Goal: Task Accomplishment & Management: Manage account settings

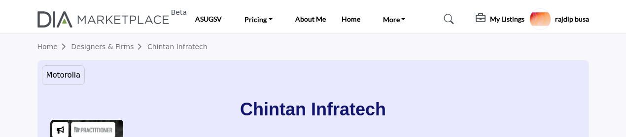
click at [566, 18] on h5 "rajdip busa" at bounding box center [572, 19] width 34 height 10
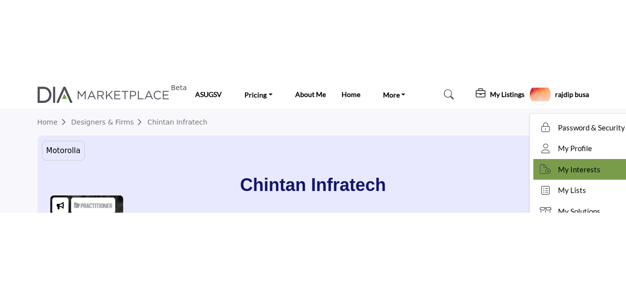
scroll to position [49, 0]
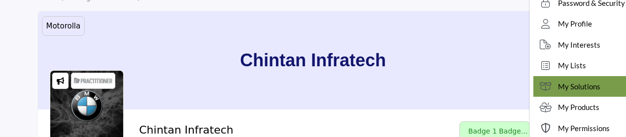
click at [578, 87] on span "My Solutions" at bounding box center [579, 86] width 42 height 11
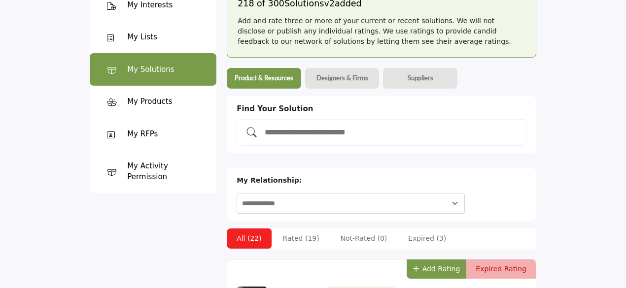
scroll to position [99, 0]
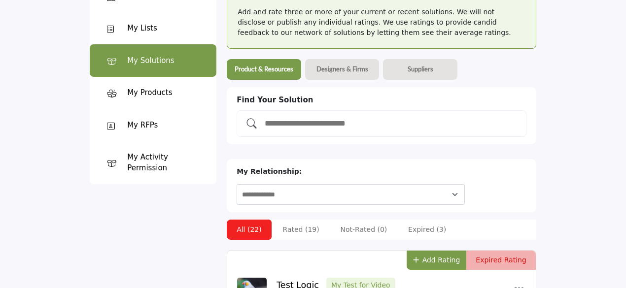
click at [422, 66] on b "Suppliers" at bounding box center [421, 69] width 26 height 9
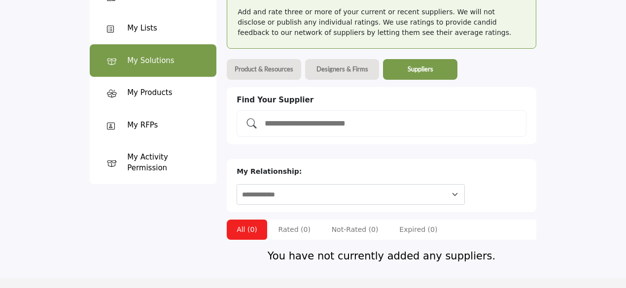
click at [345, 66] on b "Designers & Firms" at bounding box center [342, 69] width 52 height 9
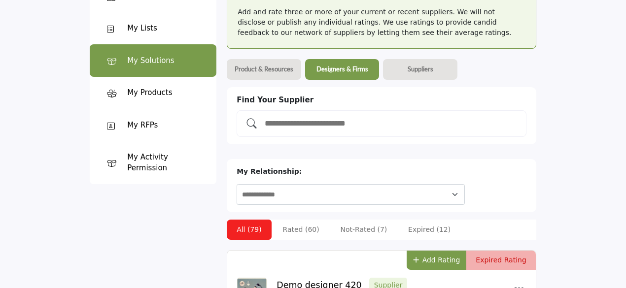
click at [253, 67] on b "Product & Resources" at bounding box center [264, 69] width 59 height 9
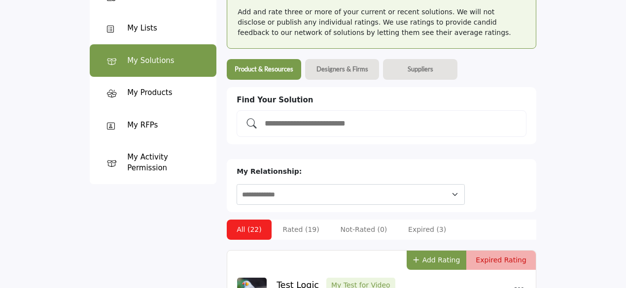
click at [351, 70] on b "Designers & Firms" at bounding box center [342, 69] width 52 height 9
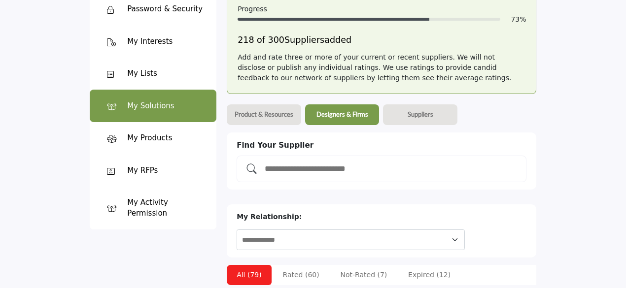
scroll to position [49, 0]
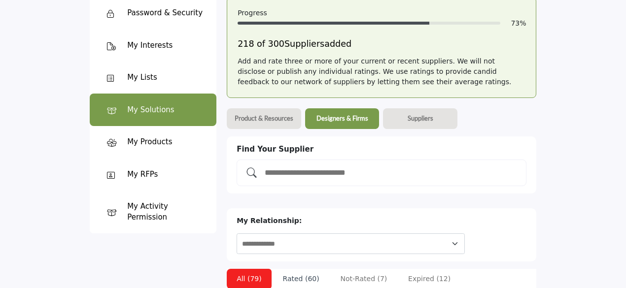
click at [303, 269] on li "Rated (60)" at bounding box center [301, 279] width 56 height 20
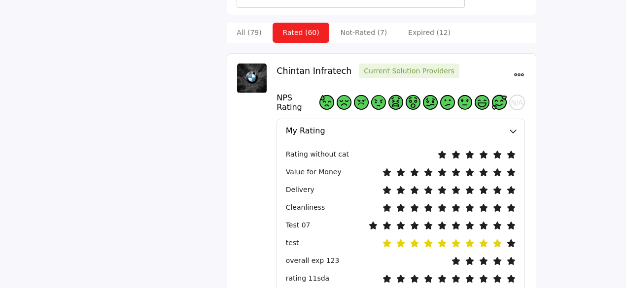
scroll to position [99, 0]
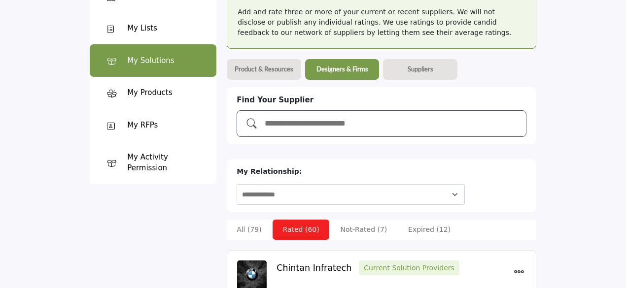
click at [313, 121] on input "Add and rate your suppliers" at bounding box center [392, 123] width 256 height 13
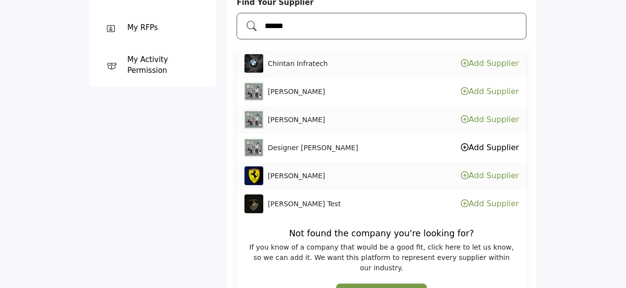
scroll to position [148, 0]
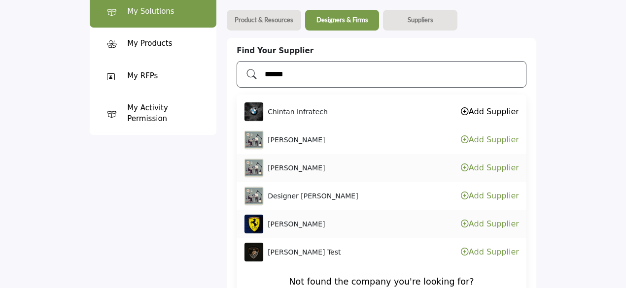
type input "******"
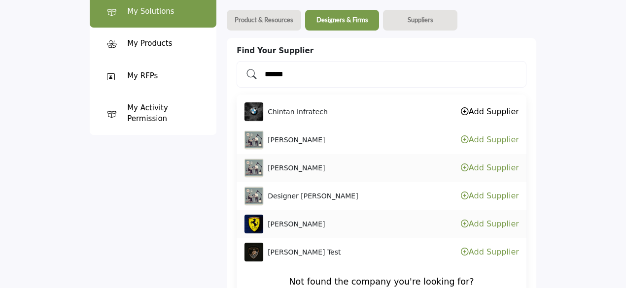
click at [324, 106] on li "Chintan Infratech Add Supplier" at bounding box center [382, 112] width 290 height 28
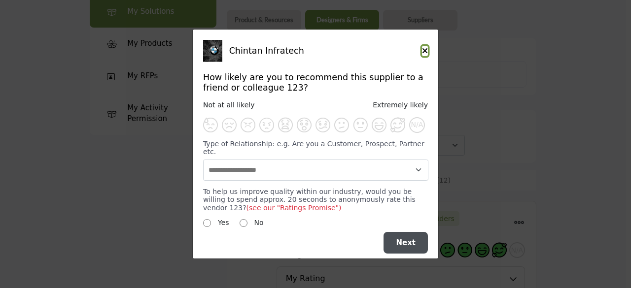
click at [424, 54] on icon "Close" at bounding box center [425, 51] width 6 height 8
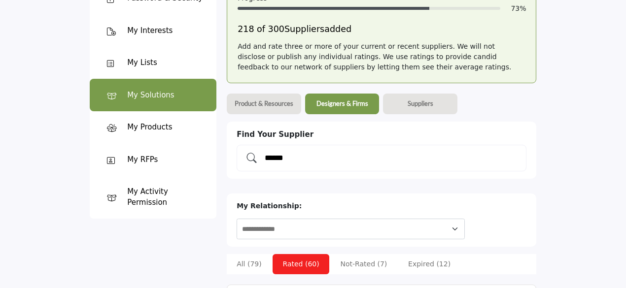
scroll to position [99, 0]
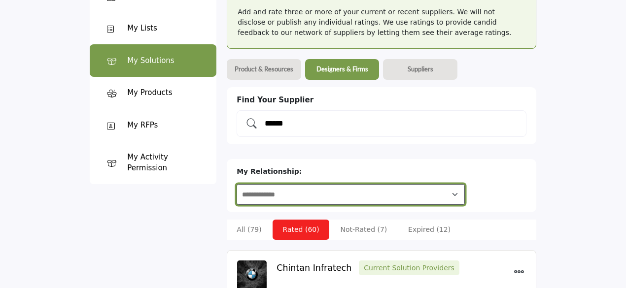
click at [374, 184] on select "**********" at bounding box center [351, 194] width 228 height 21
